Goal: Task Accomplishment & Management: Manage account settings

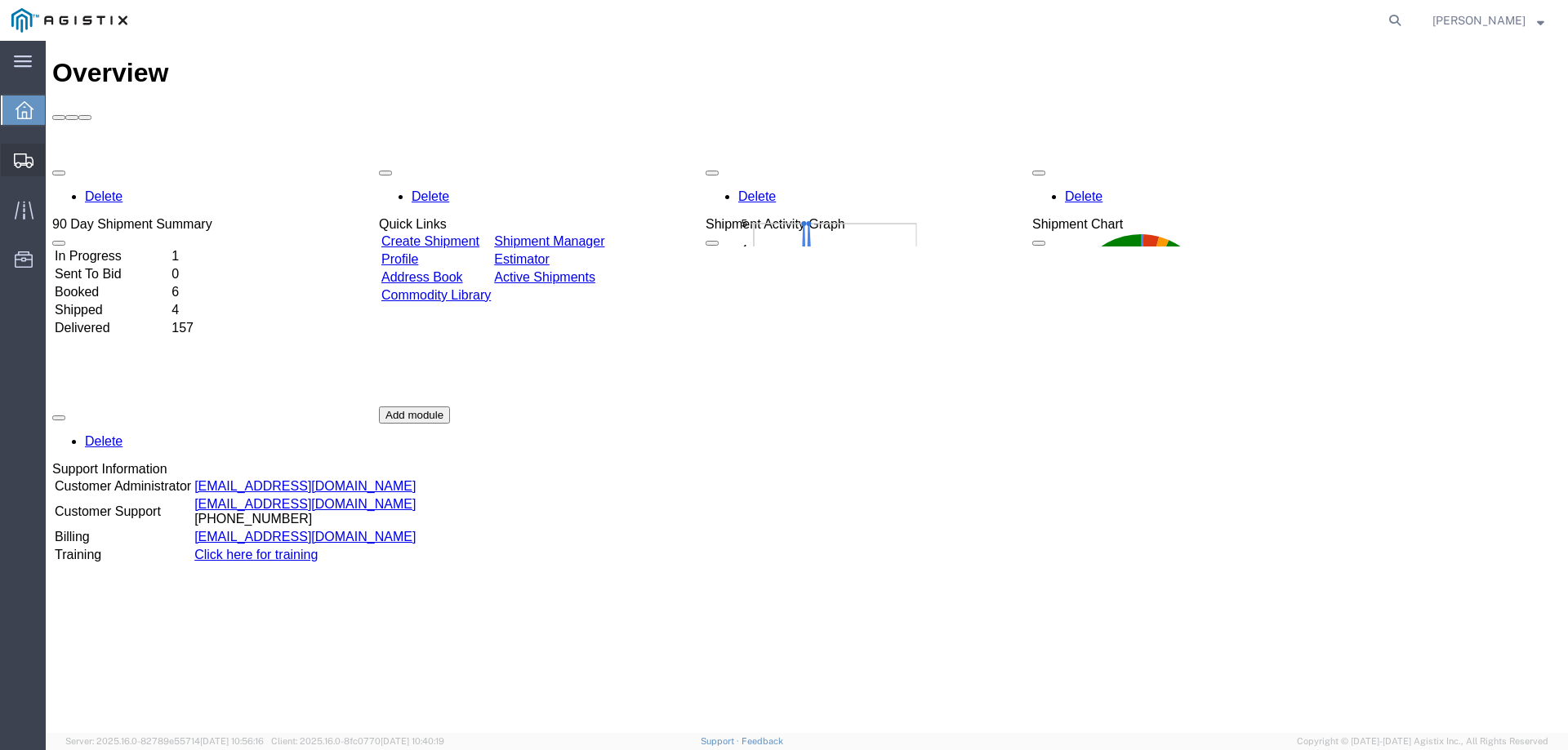
click at [0, 0] on span "Create from Template" at bounding box center [0, 0] width 0 height 0
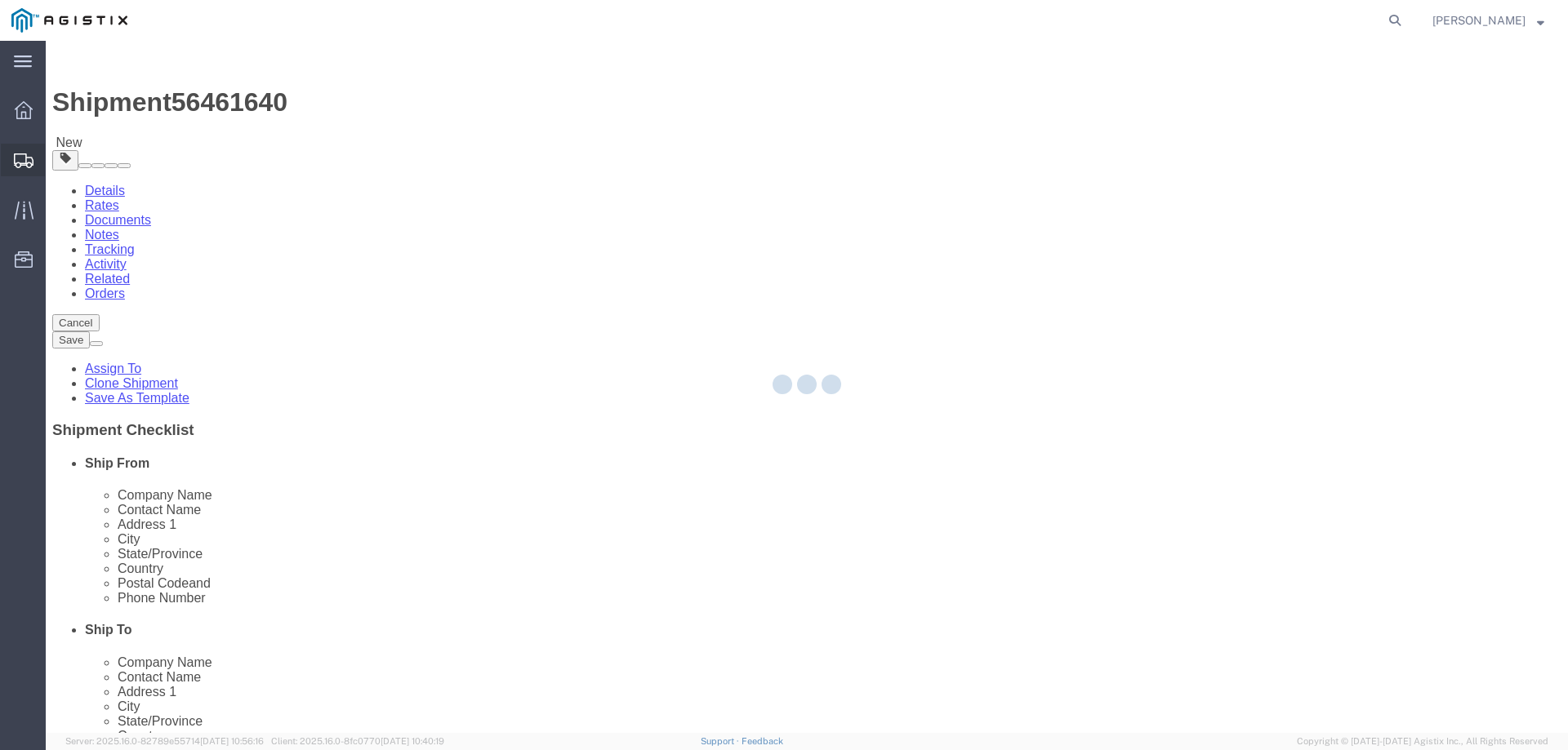
click at [29, 157] on icon at bounding box center [24, 161] width 20 height 15
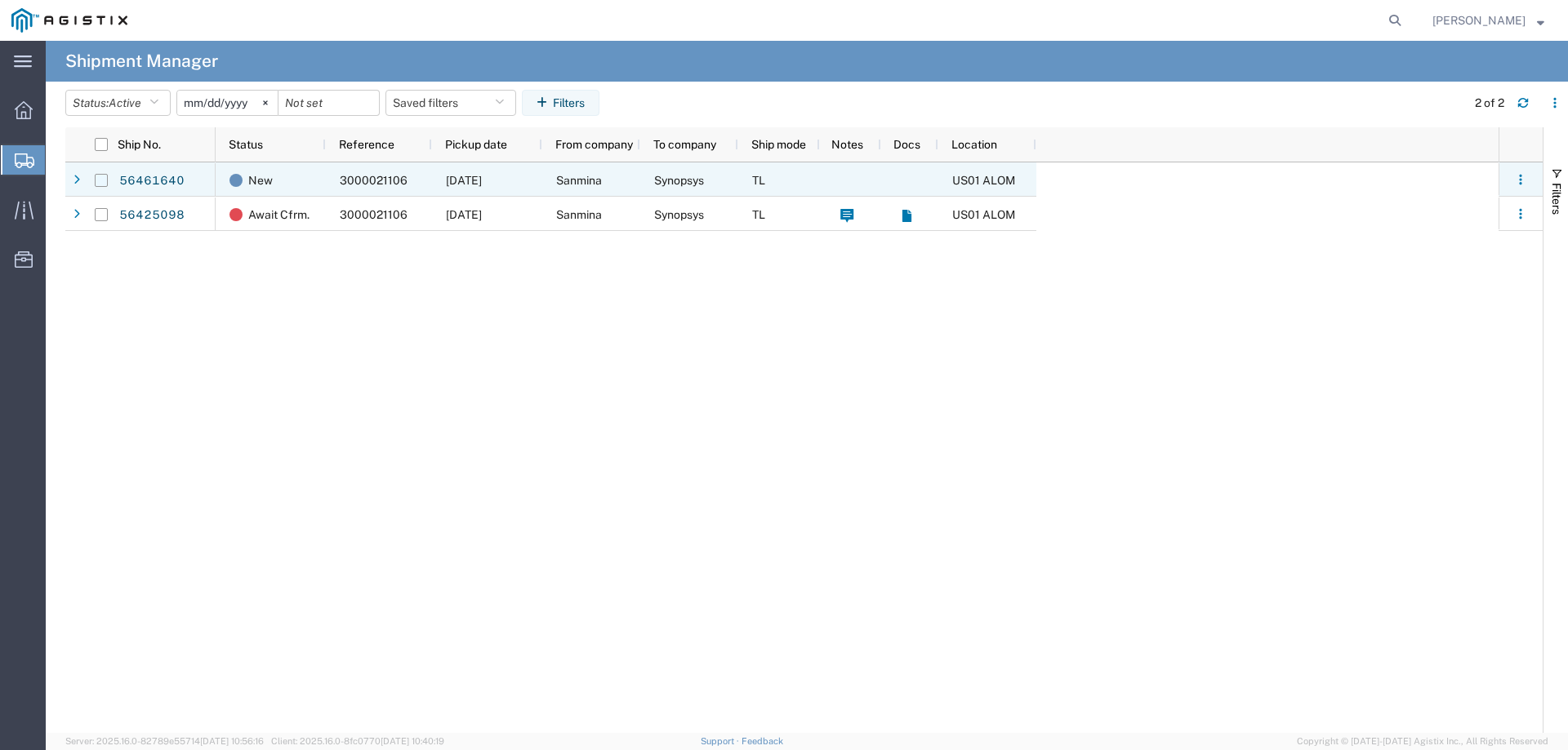
click at [104, 182] on input "Press Space to toggle row selection (unchecked)" at bounding box center [100, 180] width 13 height 13
checkbox input "true"
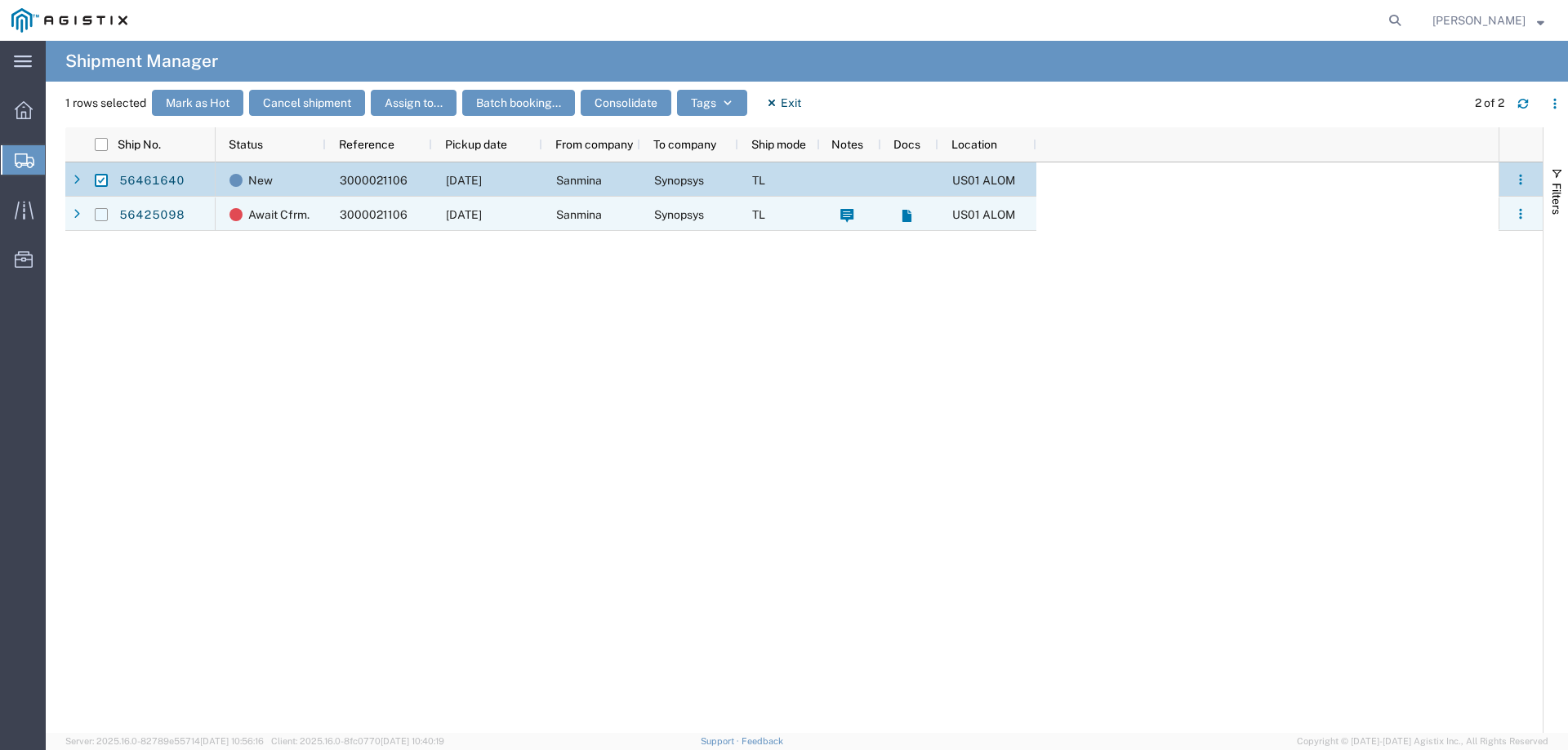
click at [95, 216] on input "Press Space to toggle row selection (unchecked)" at bounding box center [100, 214] width 13 height 13
checkbox input "true"
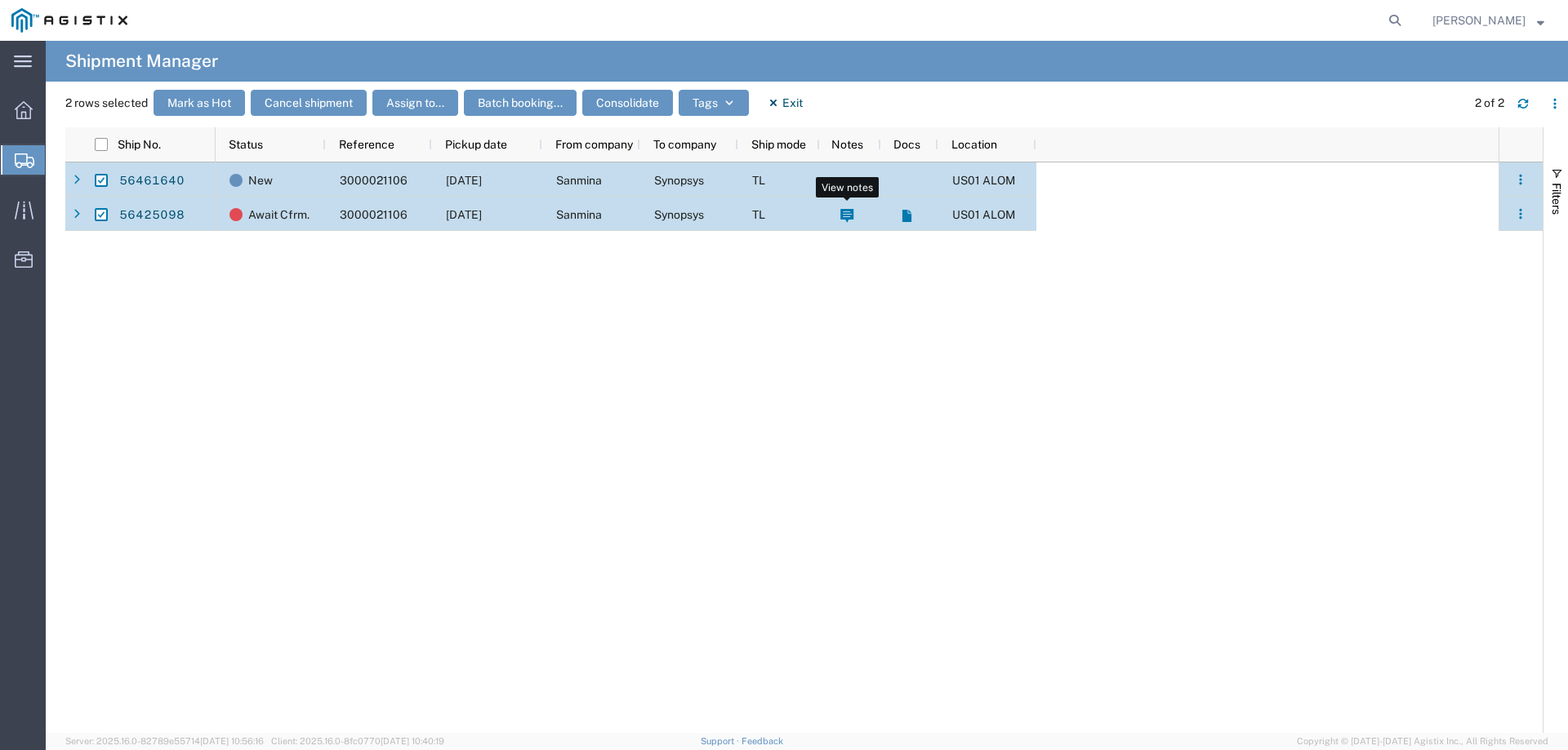
click at [854, 223] on span at bounding box center [847, 214] width 17 height 35
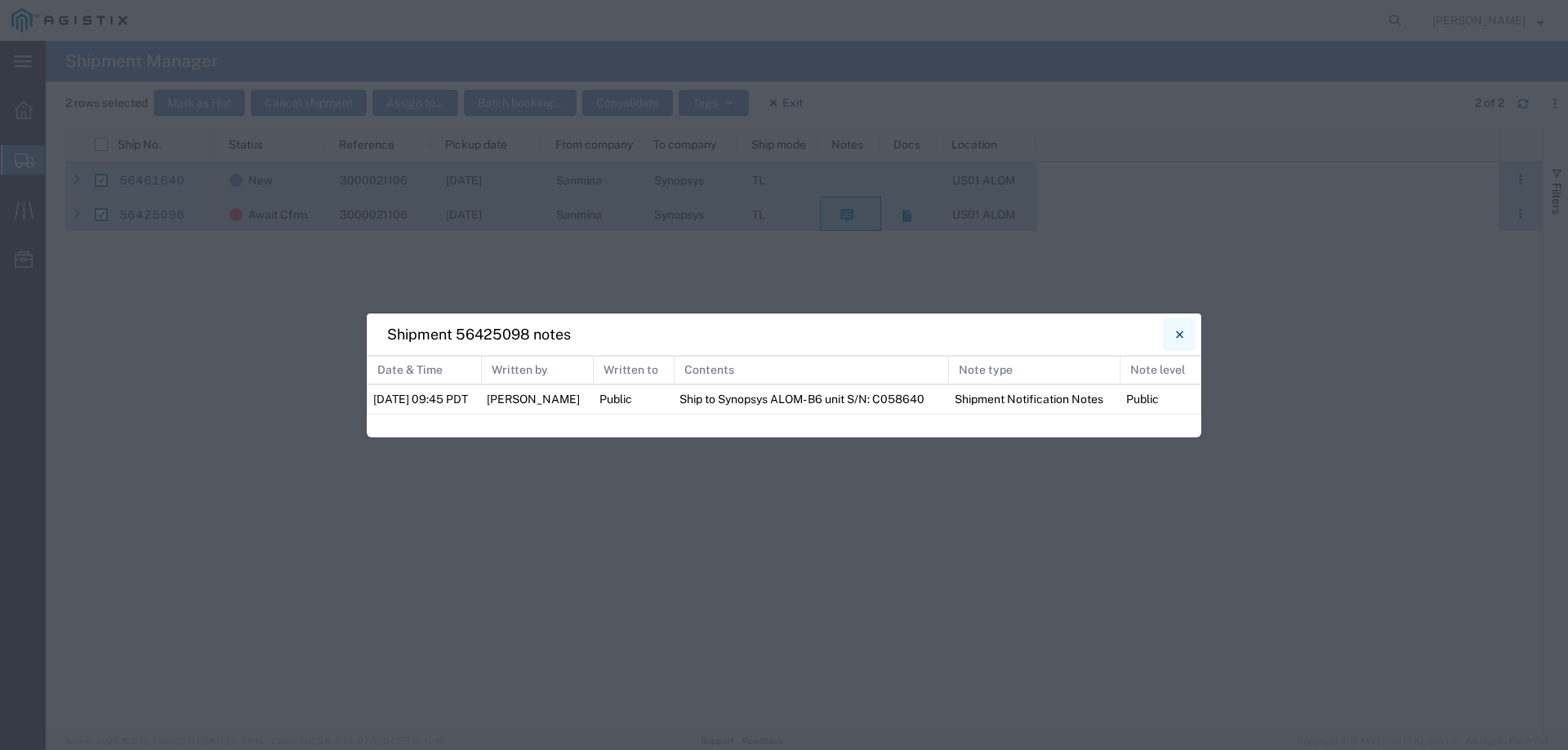
click at [1188, 331] on button "Close" at bounding box center [1179, 334] width 33 height 33
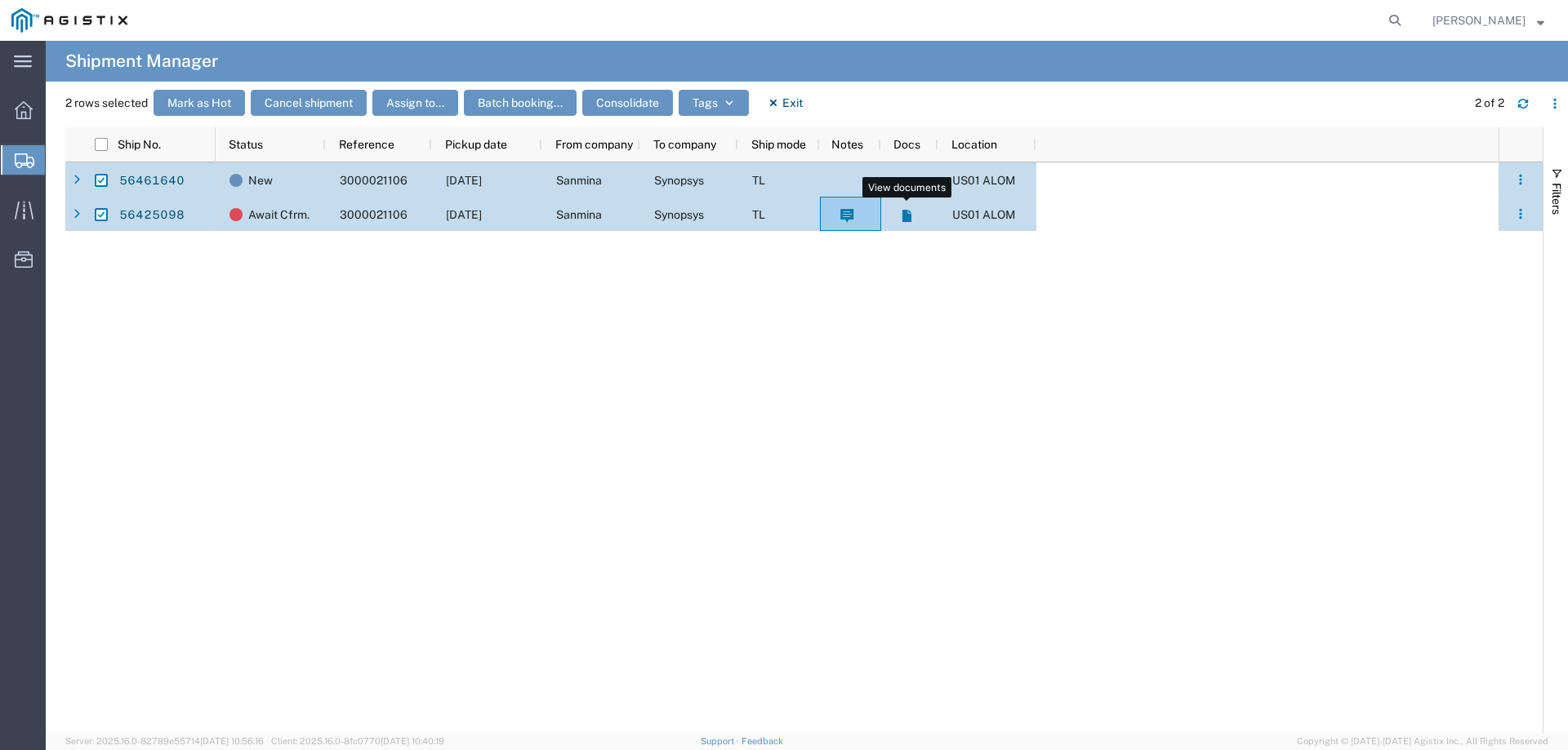
click at [910, 223] on icon at bounding box center [907, 216] width 14 height 14
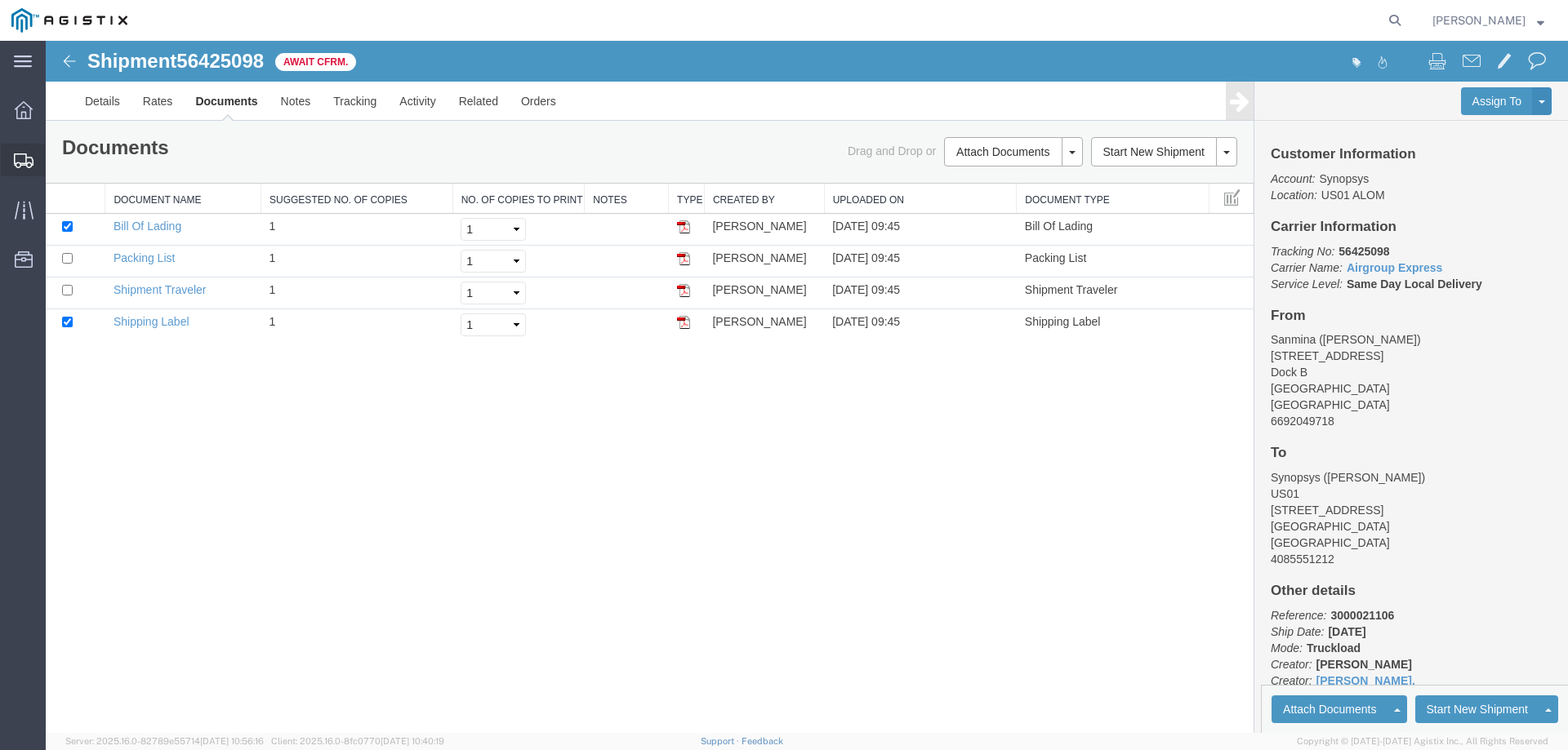
click at [0, 0] on span "Shipment Manager" at bounding box center [0, 0] width 0 height 0
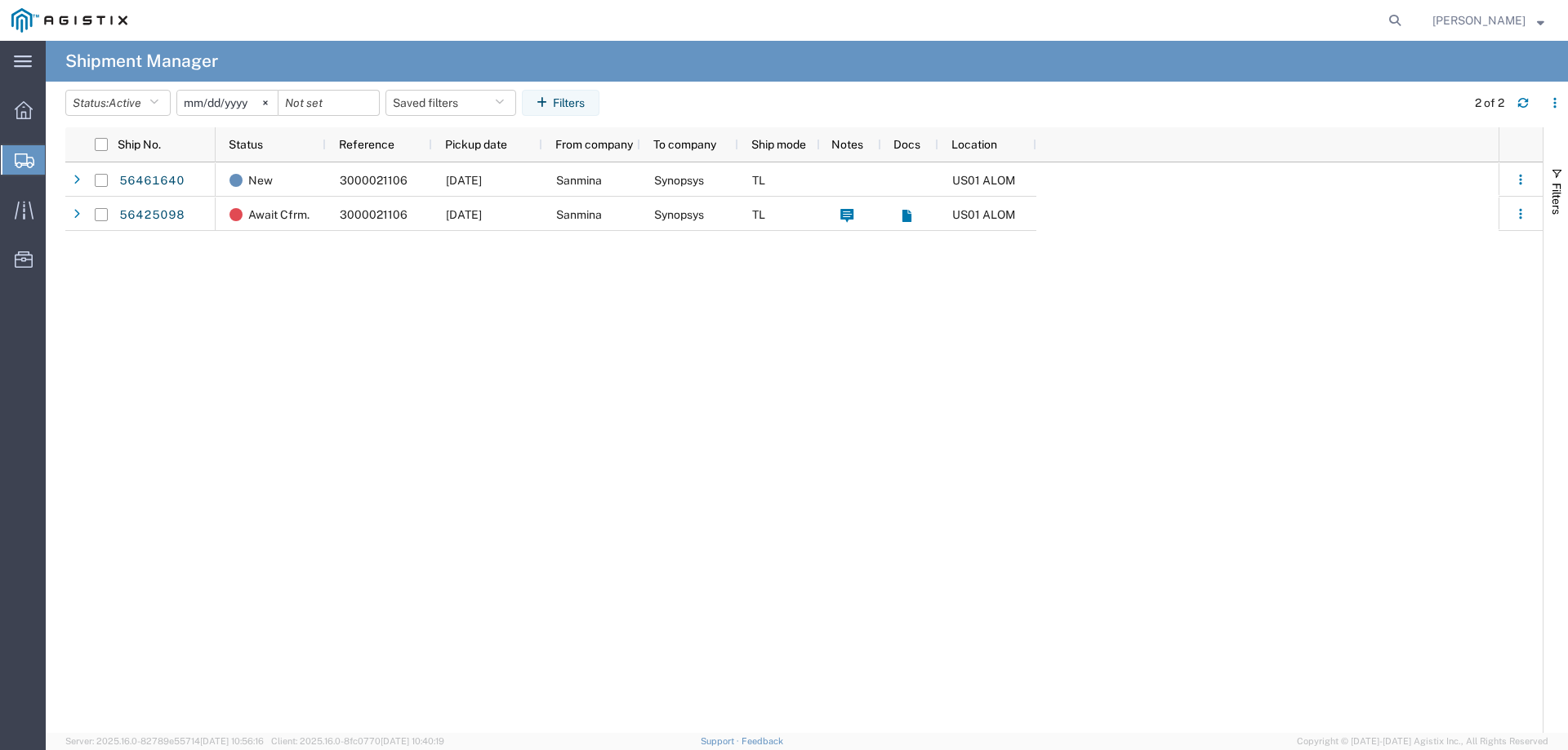
click at [716, 353] on div "New 3000021106 [DATE] Sanmina Synopsys TL US01 ALOM Await Cfrm. 3000021106 [DAT…" at bounding box center [856, 447] width 1283 height 570
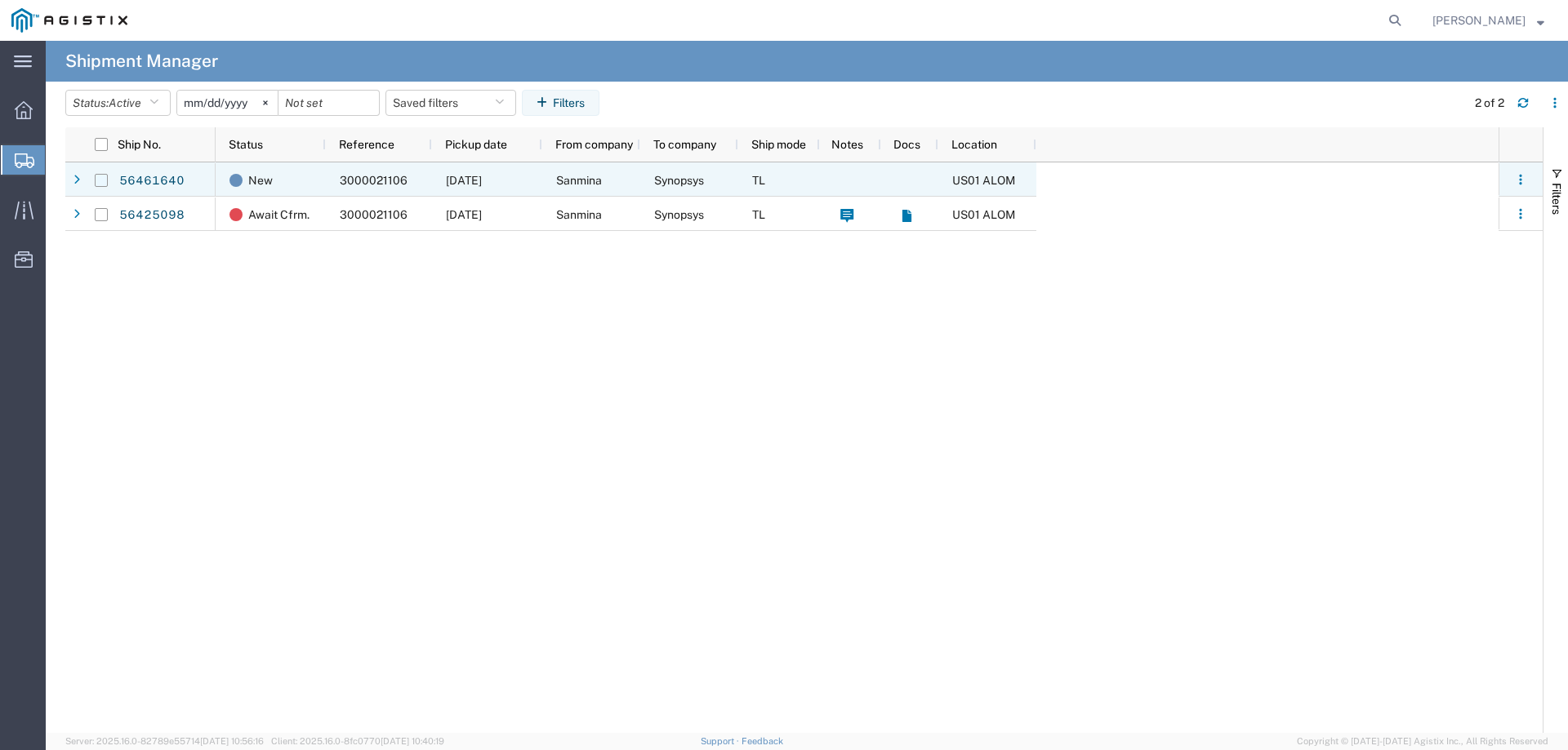
click at [102, 186] on input "Press Space to toggle row selection (unchecked)" at bounding box center [100, 180] width 13 height 13
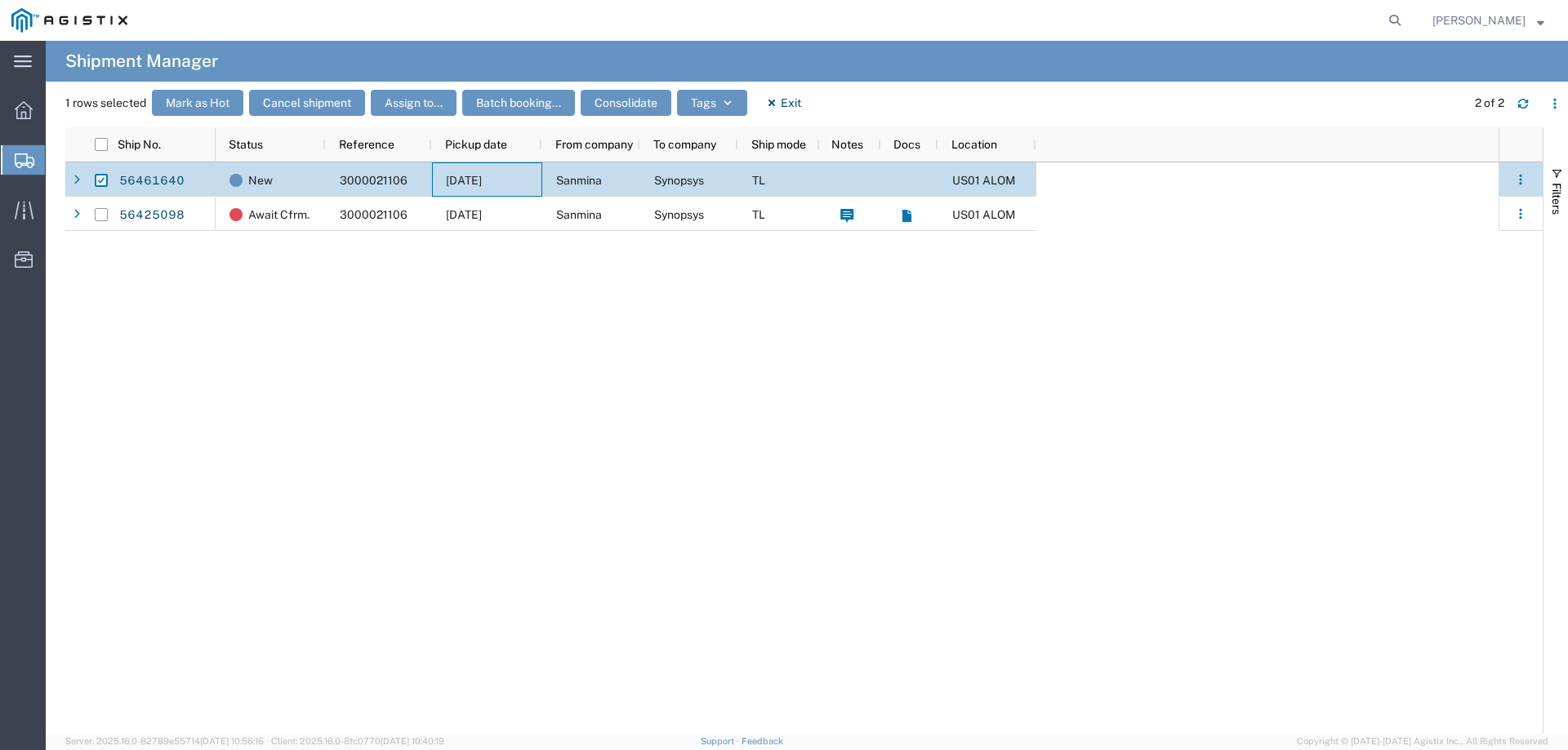
drag, startPoint x: 507, startPoint y: 174, endPoint x: 246, endPoint y: 255, distance: 273.3
click at [247, 279] on div "New 3000021106 [DATE] Sanmina Synopsys TL US01 ALOM Await Cfrm. 3000021106 [DAT…" at bounding box center [856, 447] width 1283 height 570
drag, startPoint x: 312, startPoint y: 173, endPoint x: 830, endPoint y: 352, distance: 548.1
click at [844, 353] on div "New 3000021106 [DATE] Sanmina Synopsys TL US01 ALOM Await Cfrm. 3000021106 [DAT…" at bounding box center [856, 447] width 1283 height 570
click at [317, 100] on button "Cancel shipment" at bounding box center [307, 103] width 116 height 26
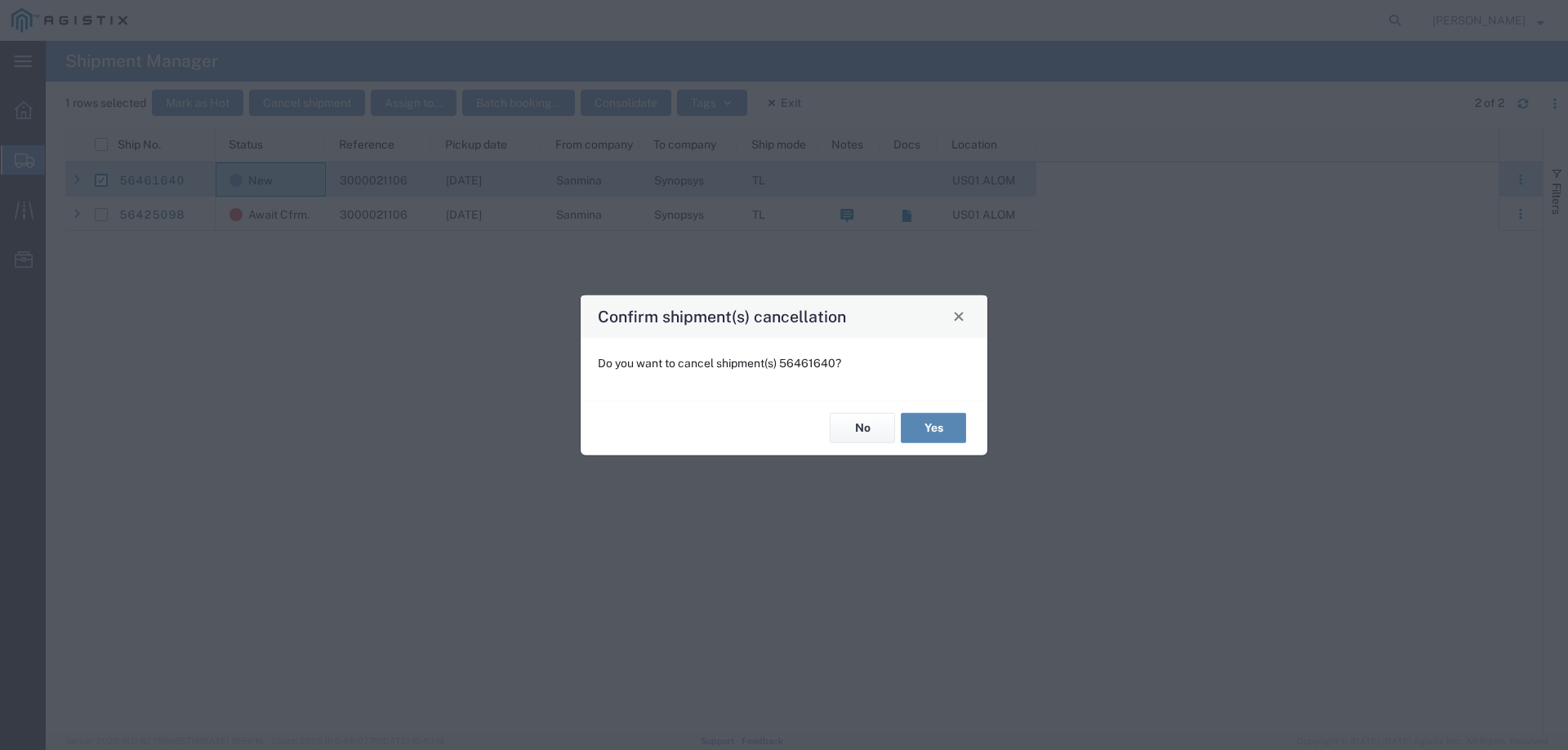
click at [944, 438] on button "Yes" at bounding box center [934, 428] width 65 height 30
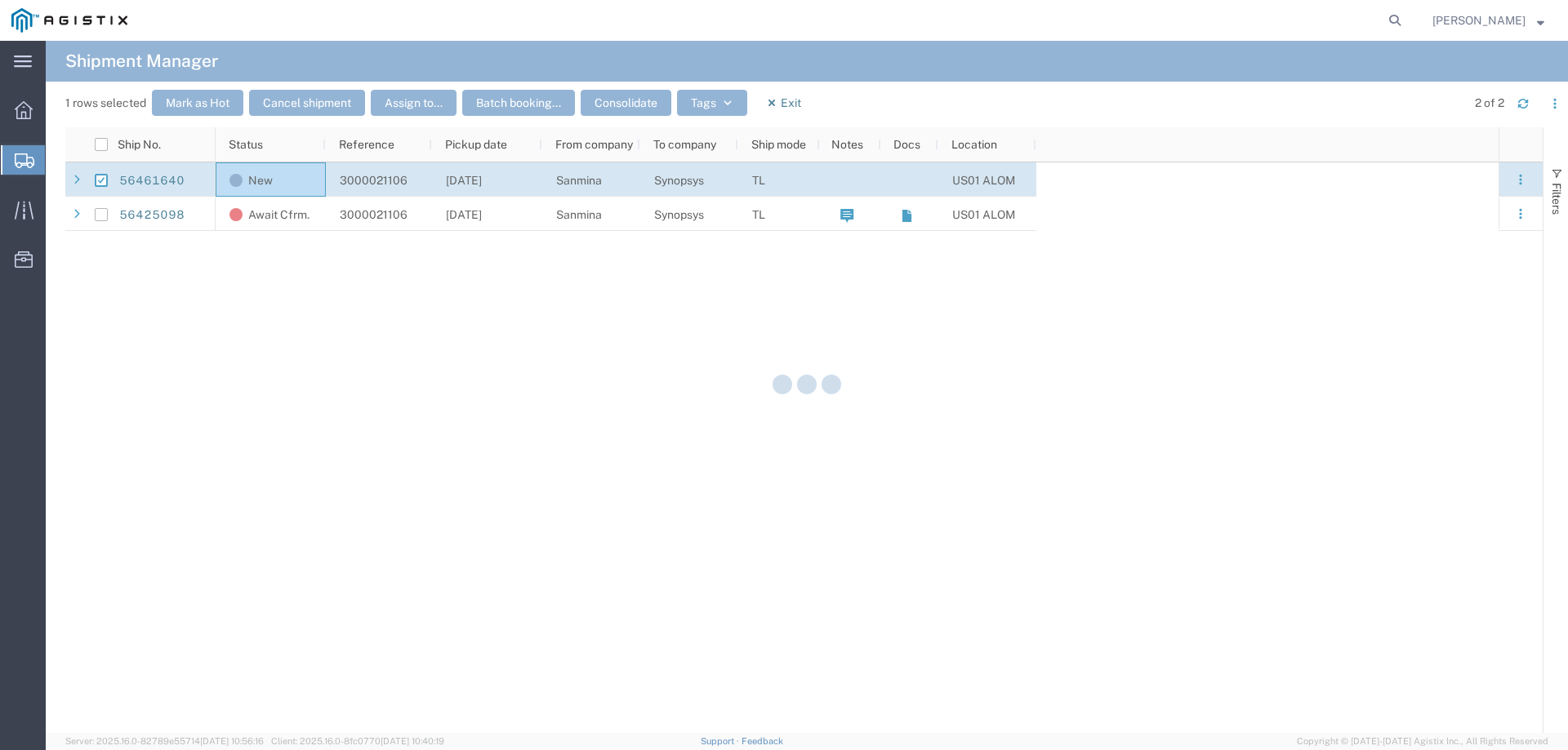
checkbox input "false"
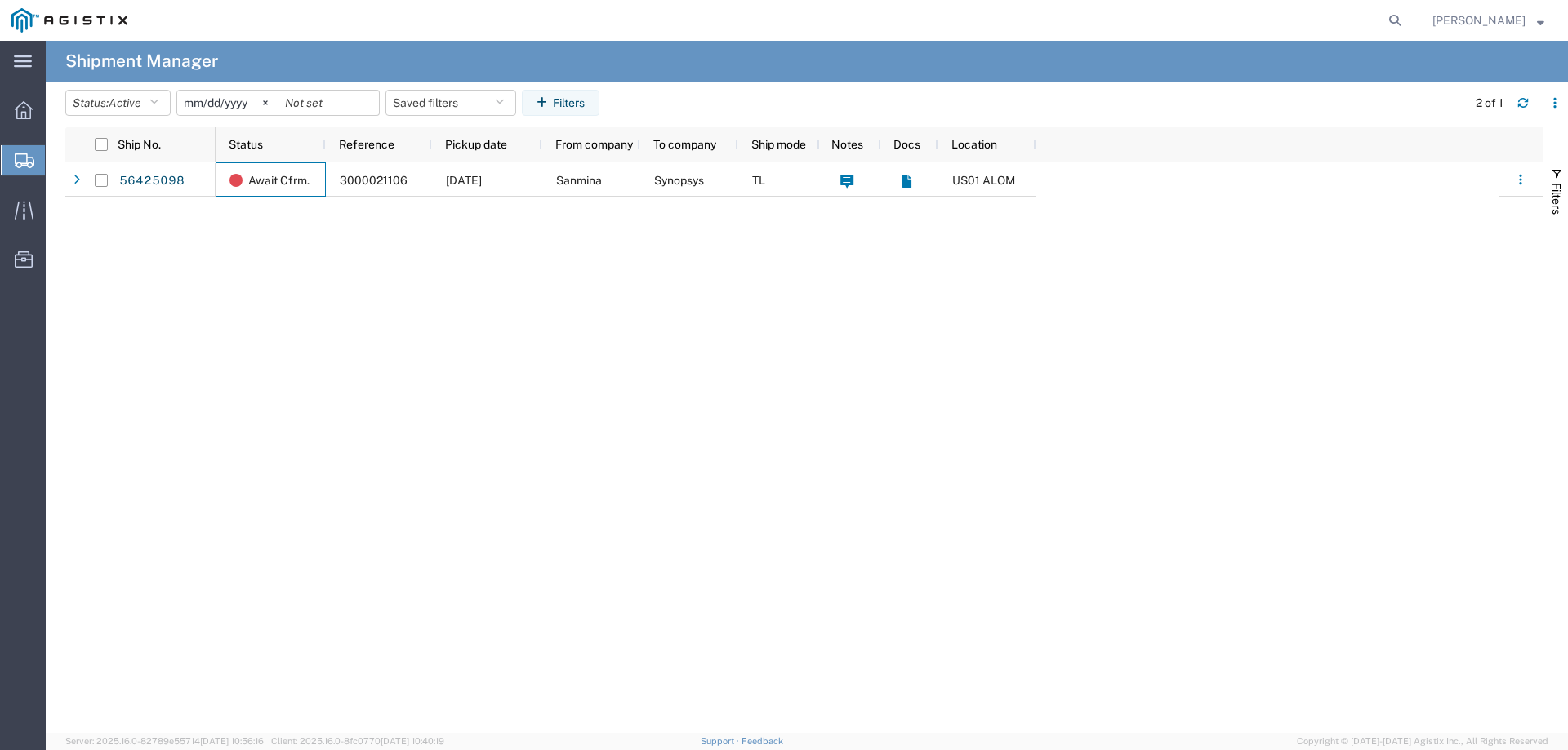
click at [0, 0] on span "Shipment Manager" at bounding box center [0, 0] width 0 height 0
click at [164, 102] on button "Status: Active" at bounding box center [118, 103] width 105 height 26
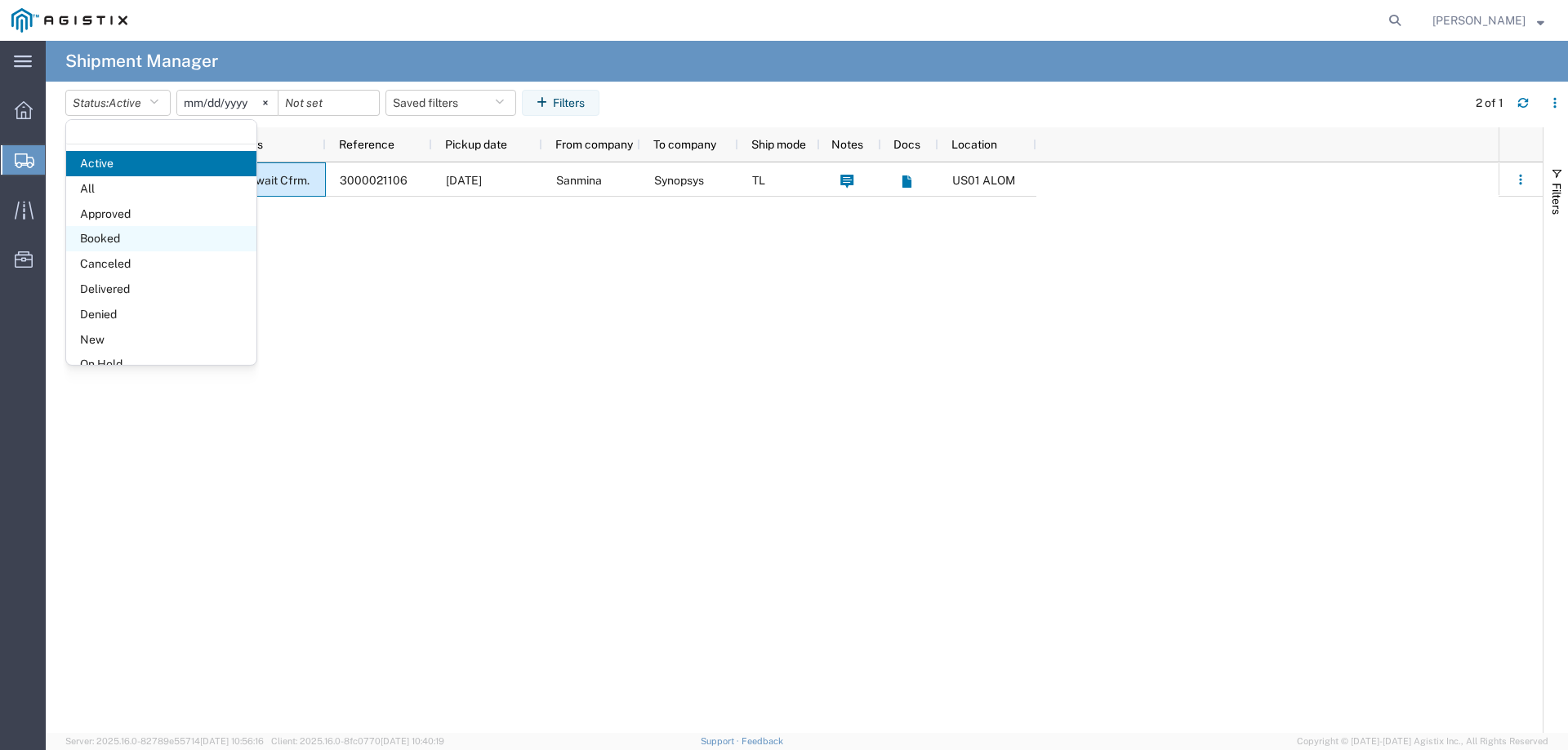
click at [121, 240] on span "Booked" at bounding box center [162, 239] width 191 height 26
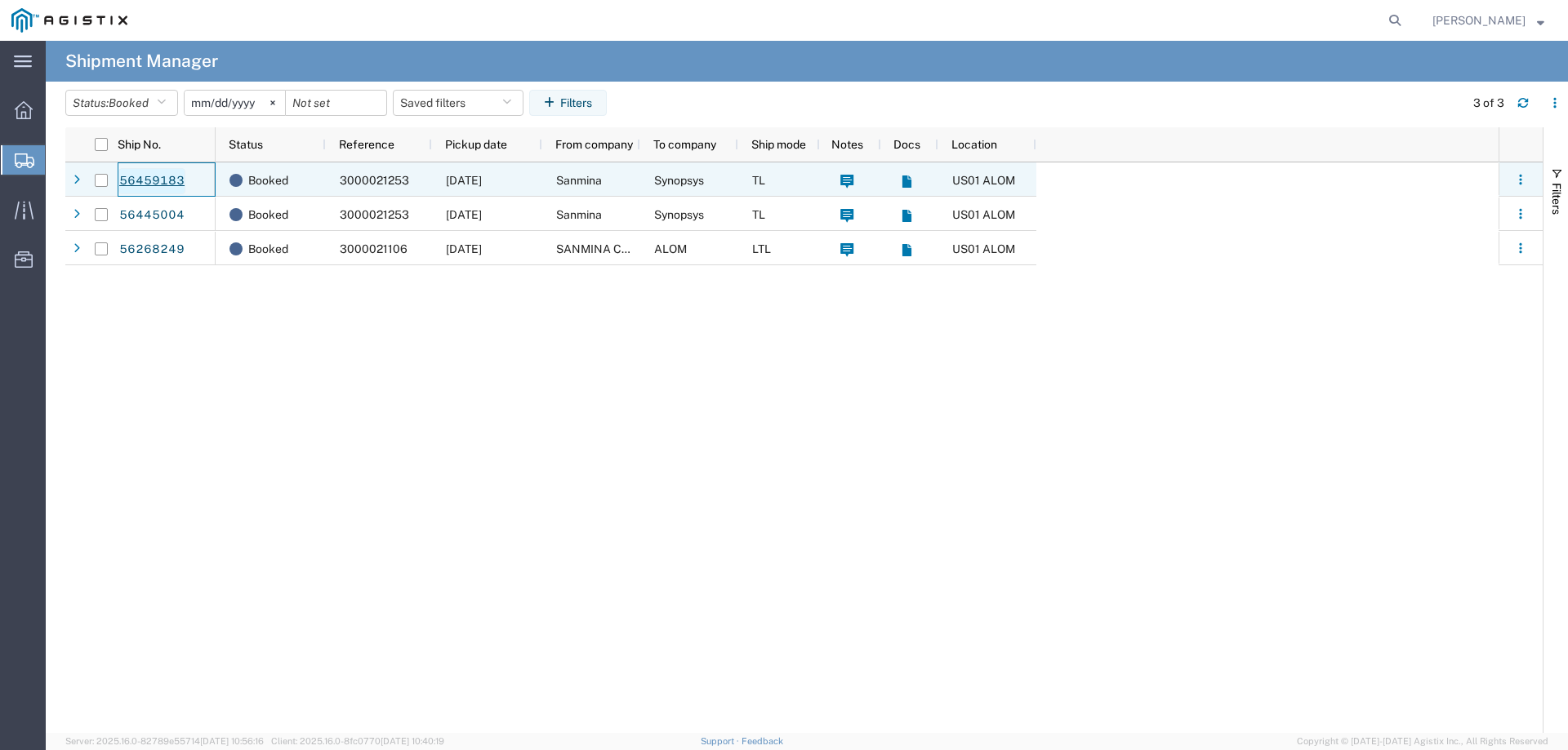
click at [143, 178] on link "56459183" at bounding box center [151, 182] width 66 height 26
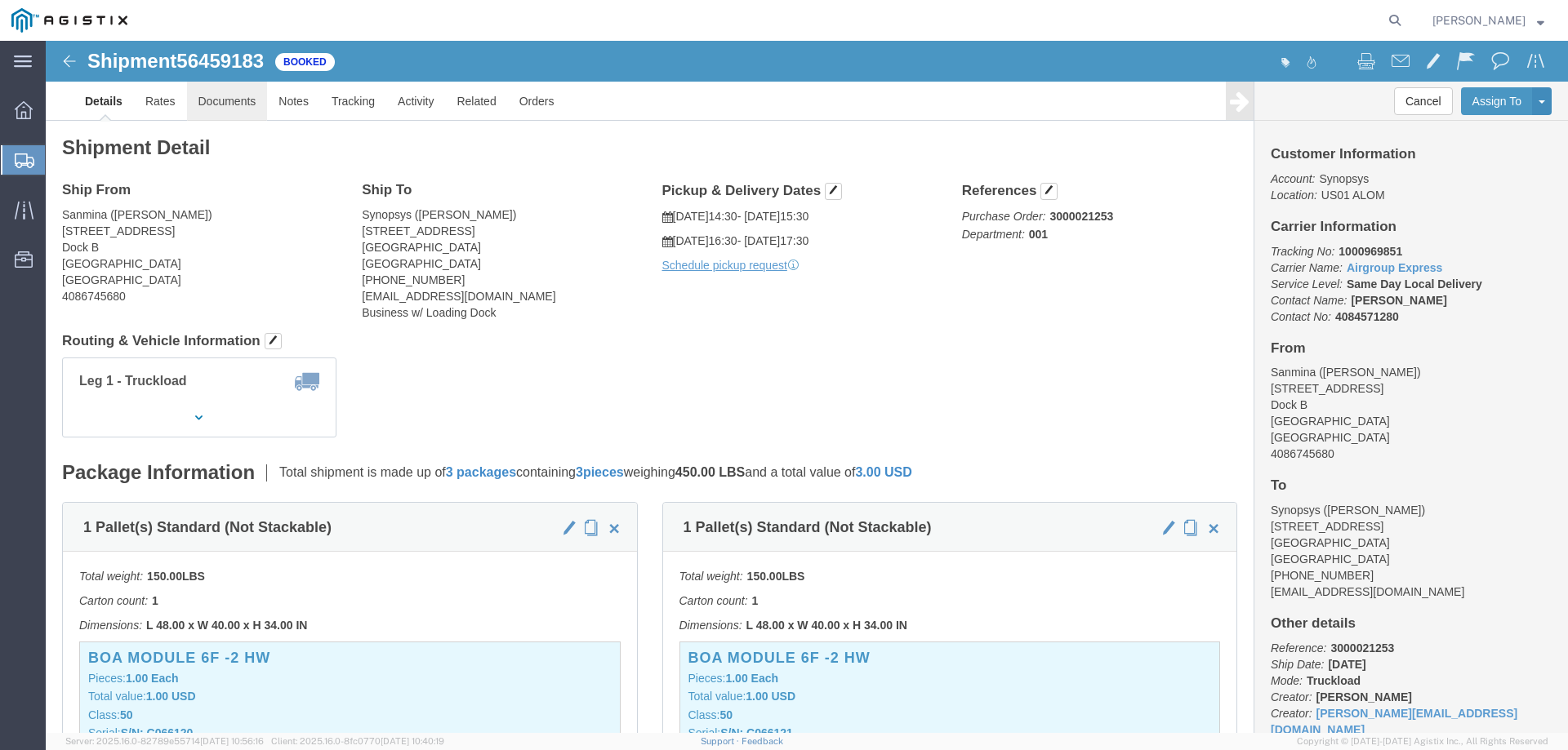
click link "Documents"
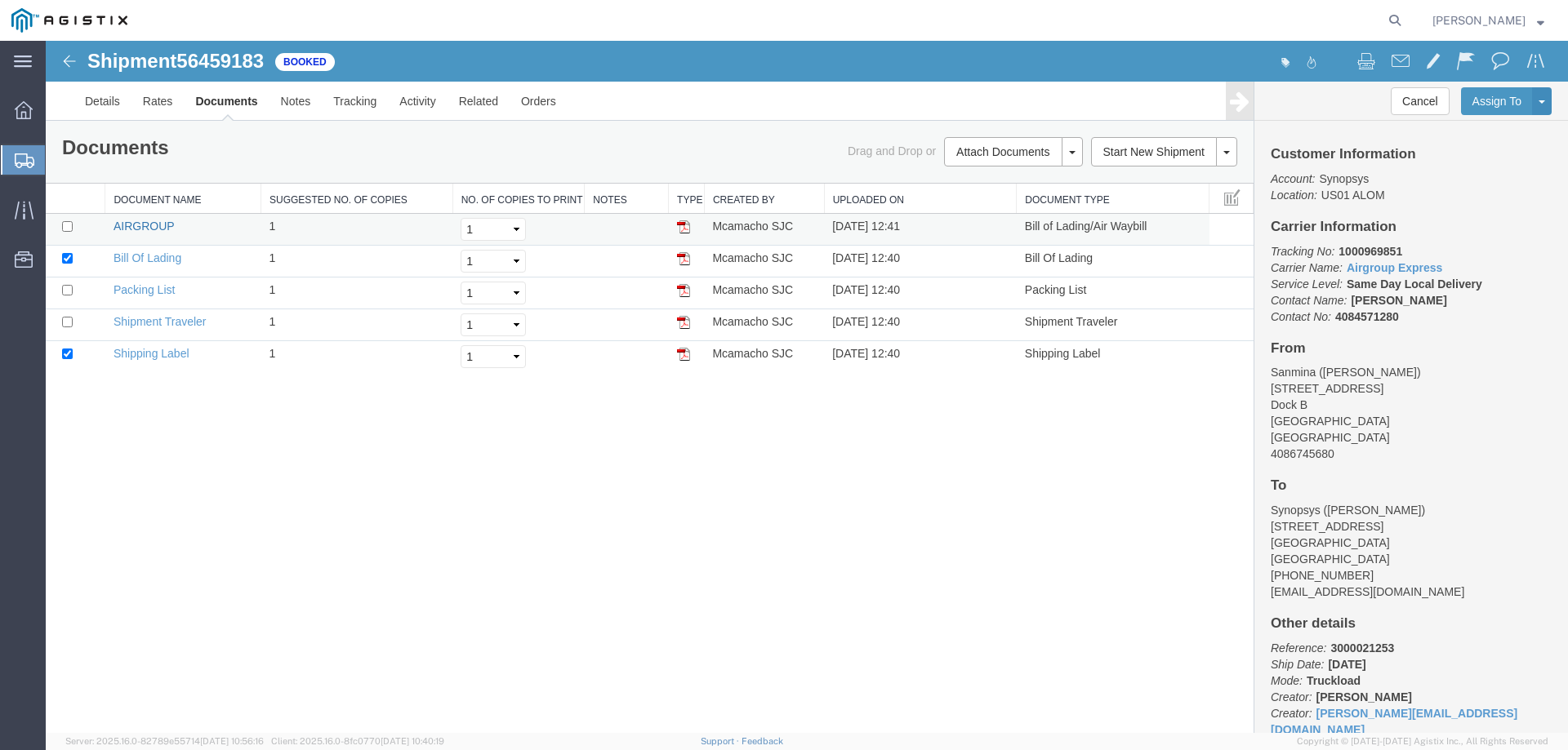
click at [127, 230] on link "AIRGROUP" at bounding box center [143, 225] width 61 height 13
